Goal: Task Accomplishment & Management: Use online tool/utility

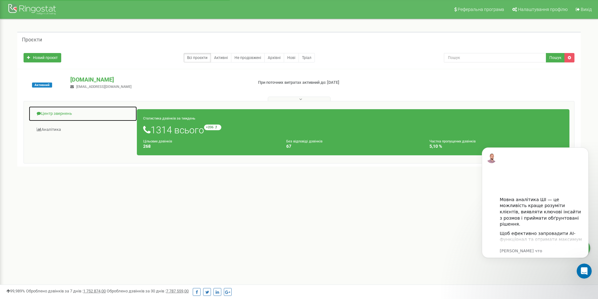
click at [56, 110] on link "Центр звернень" at bounding box center [83, 113] width 109 height 15
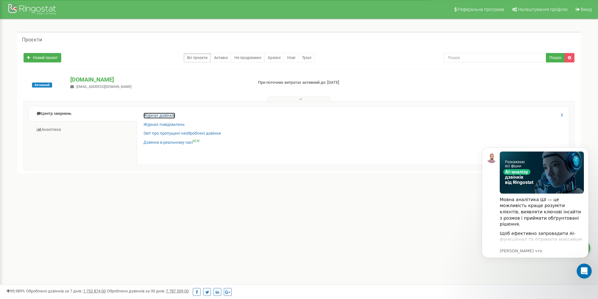
click at [162, 115] on link "Журнал дзвінків" at bounding box center [159, 116] width 32 height 6
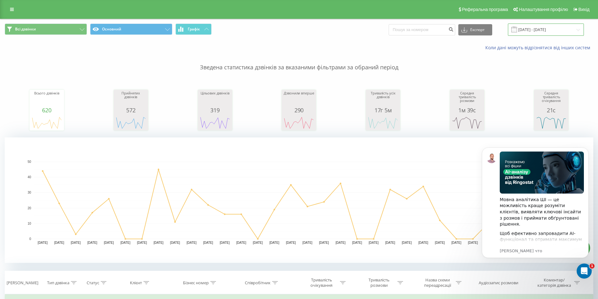
click at [534, 27] on input "21.07.2025 - 21.08.2025" at bounding box center [546, 30] width 76 height 12
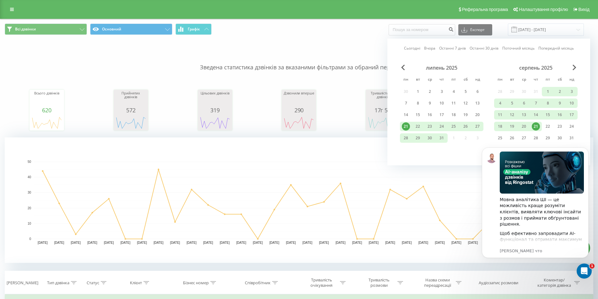
click at [537, 126] on div "21" at bounding box center [536, 126] width 8 height 8
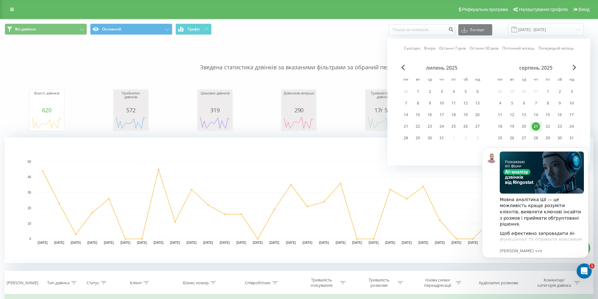
scroll to position [63, 0]
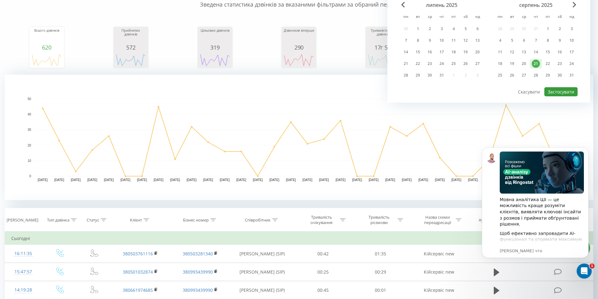
click at [560, 92] on button "Застосувати" at bounding box center [560, 91] width 33 height 9
type input "21.08.2025 - 21.08.2025"
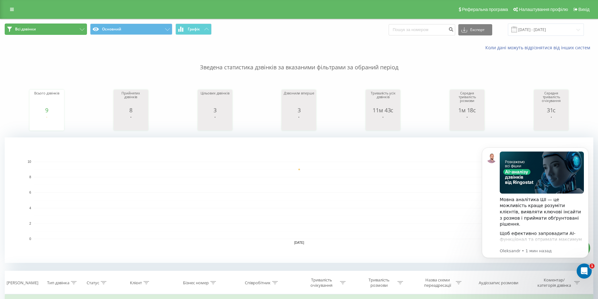
click at [42, 33] on button "Всі дзвінки" at bounding box center [46, 29] width 82 height 11
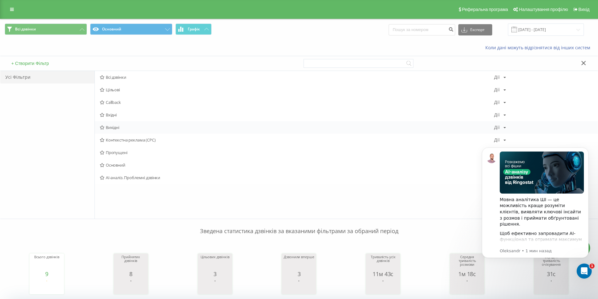
click at [111, 128] on span "Вихідні" at bounding box center [297, 127] width 394 height 4
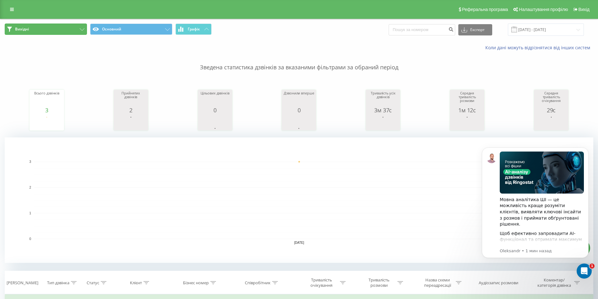
click at [29, 31] on span "Вихідні" at bounding box center [22, 29] width 14 height 5
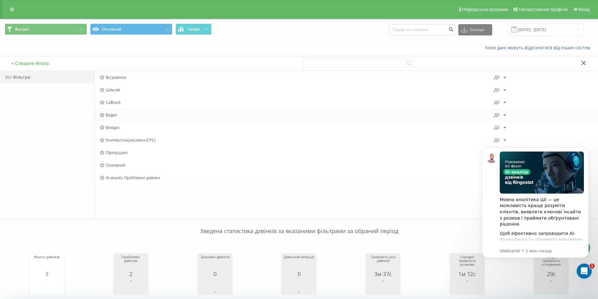
click at [112, 115] on span "Вхідні" at bounding box center [297, 115] width 394 height 4
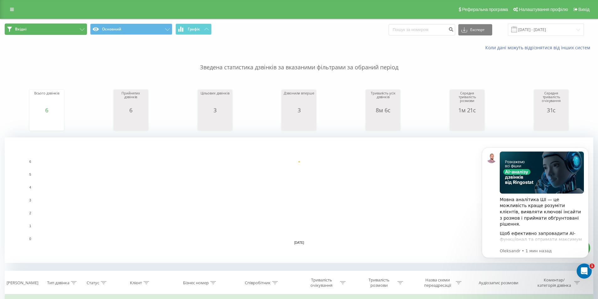
click at [35, 30] on button "Вхідні" at bounding box center [46, 29] width 82 height 11
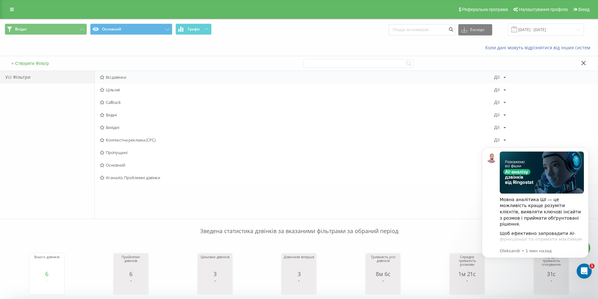
click at [116, 78] on span "Всі дзвінки" at bounding box center [297, 77] width 394 height 4
